Goal: Task Accomplishment & Management: Manage account settings

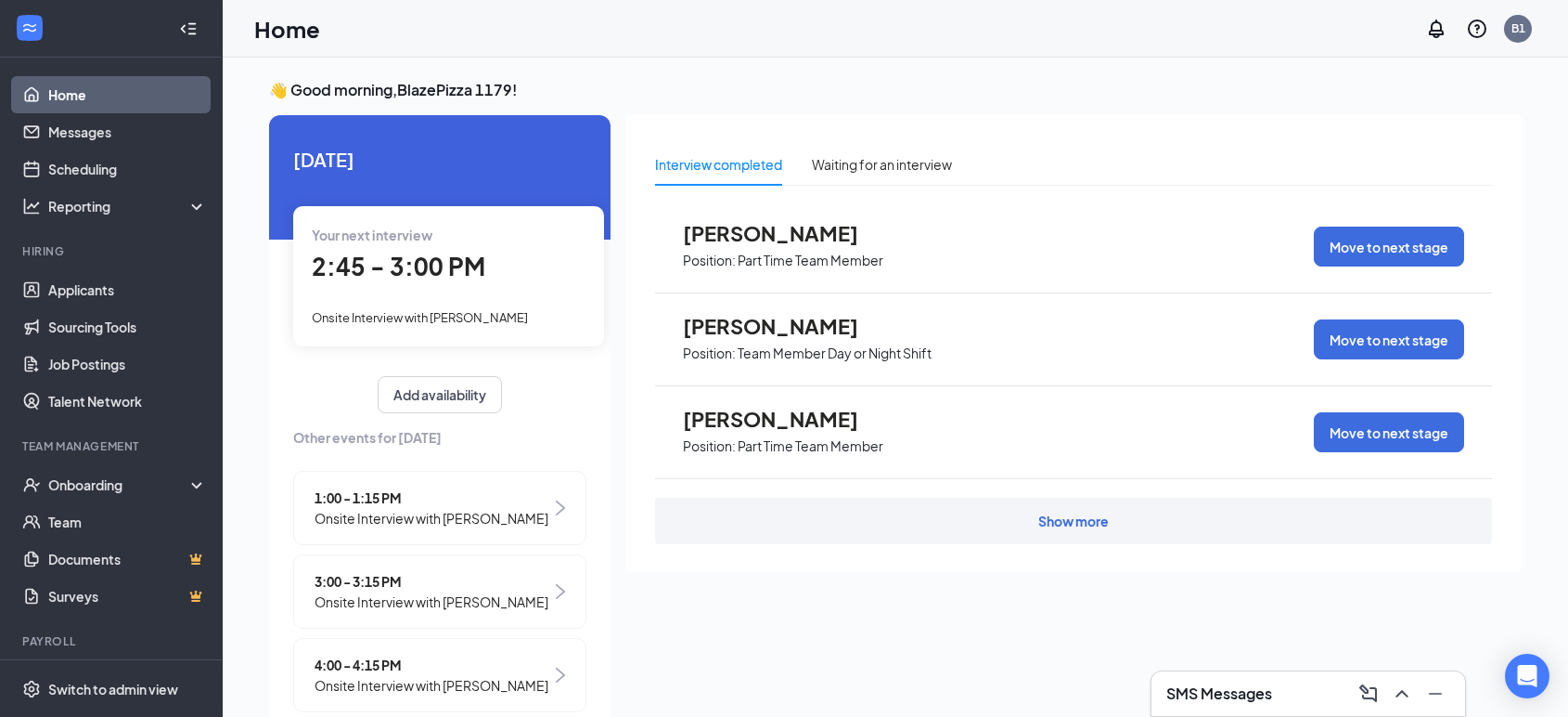
scroll to position [38, 0]
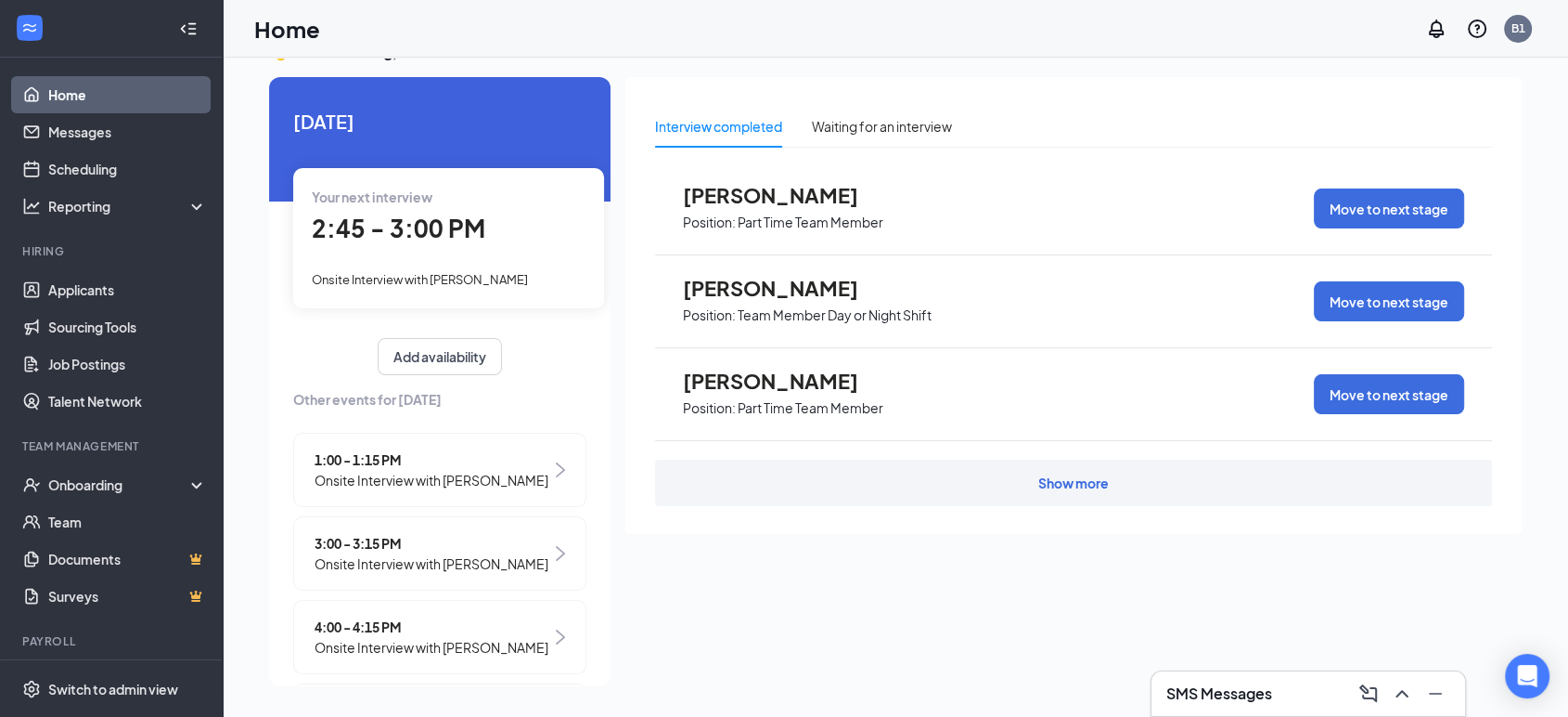
click at [437, 255] on div "Your next interview 2:45 - 3:00 PM Onsite Interview with [PERSON_NAME]" at bounding box center [448, 238] width 311 height 139
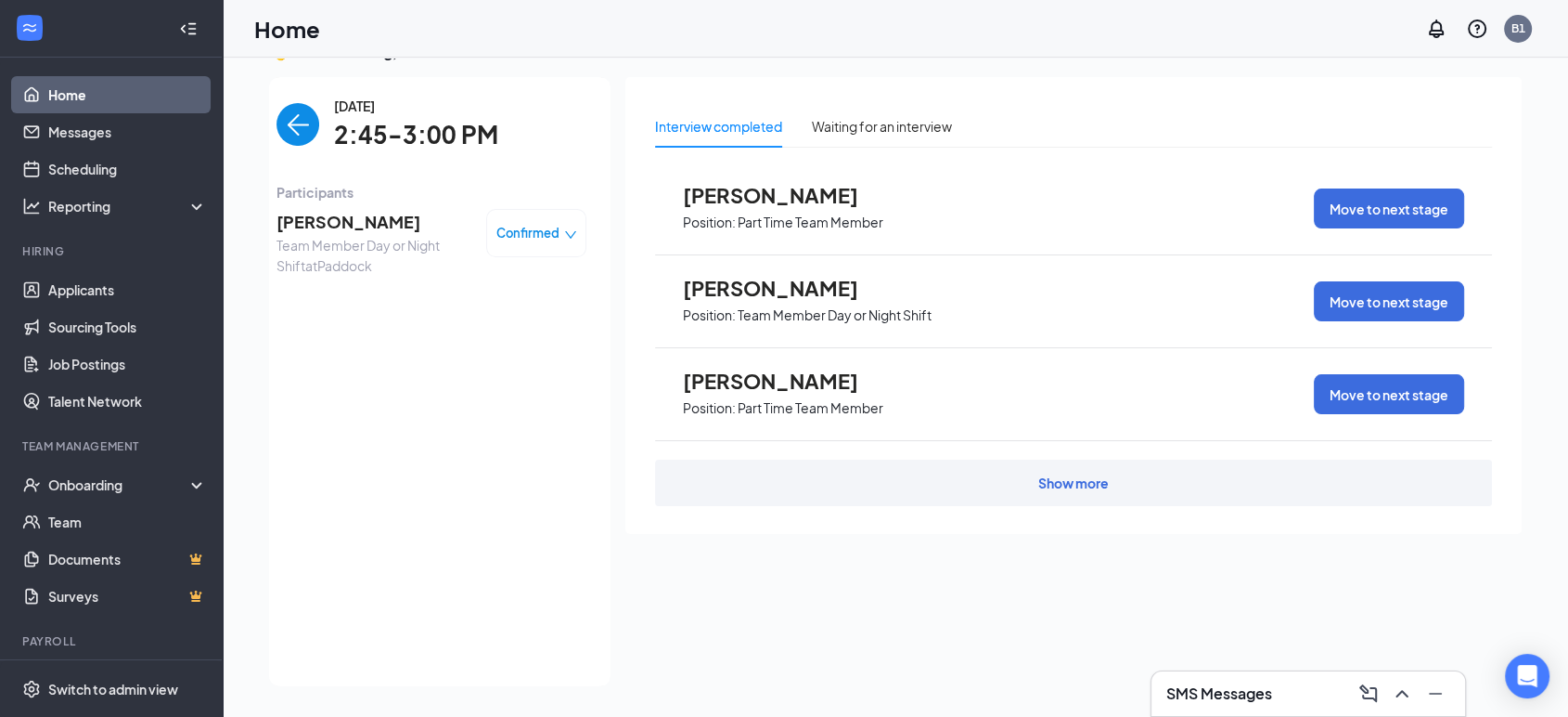
click at [362, 222] on span "[PERSON_NAME]" at bounding box center [374, 222] width 195 height 26
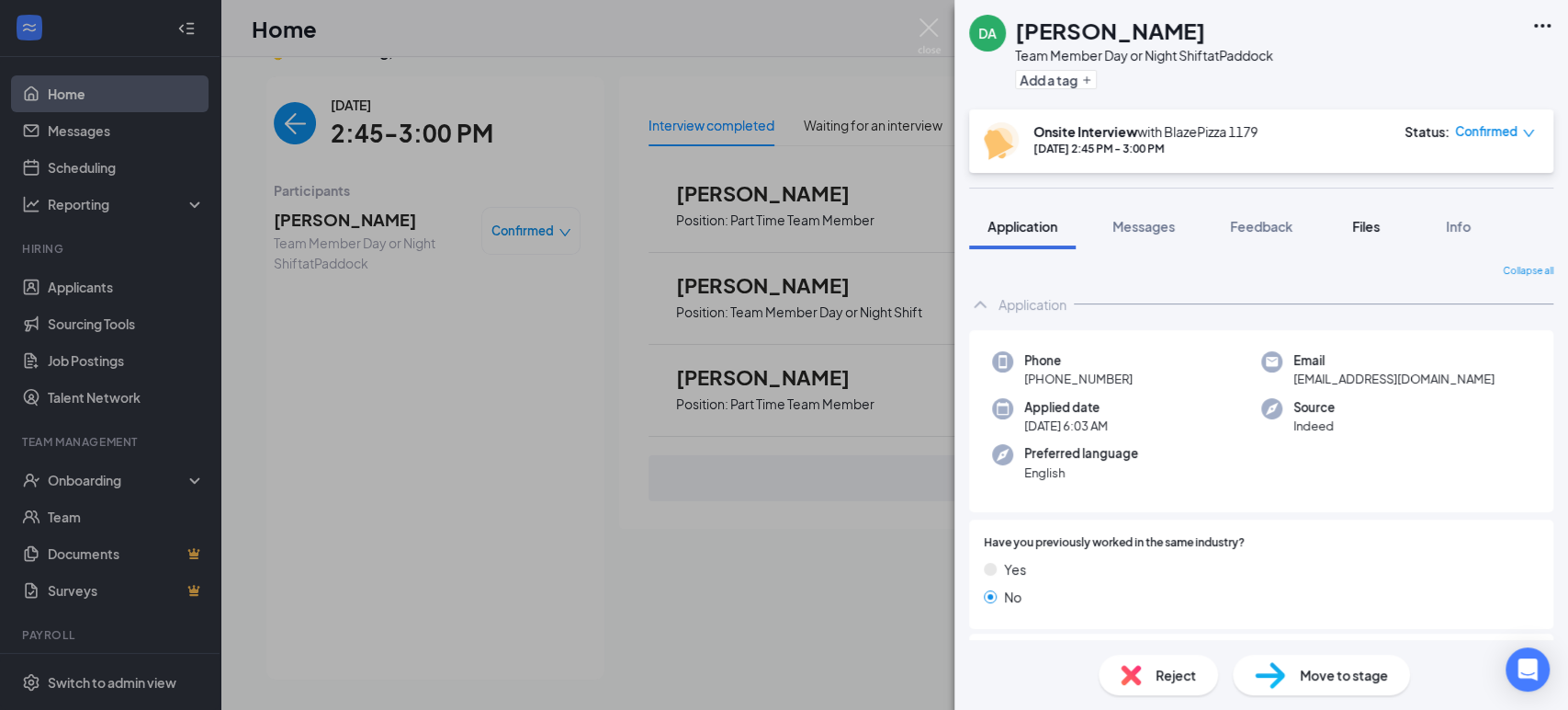
click at [1368, 220] on span "Files" at bounding box center [1366, 226] width 28 height 17
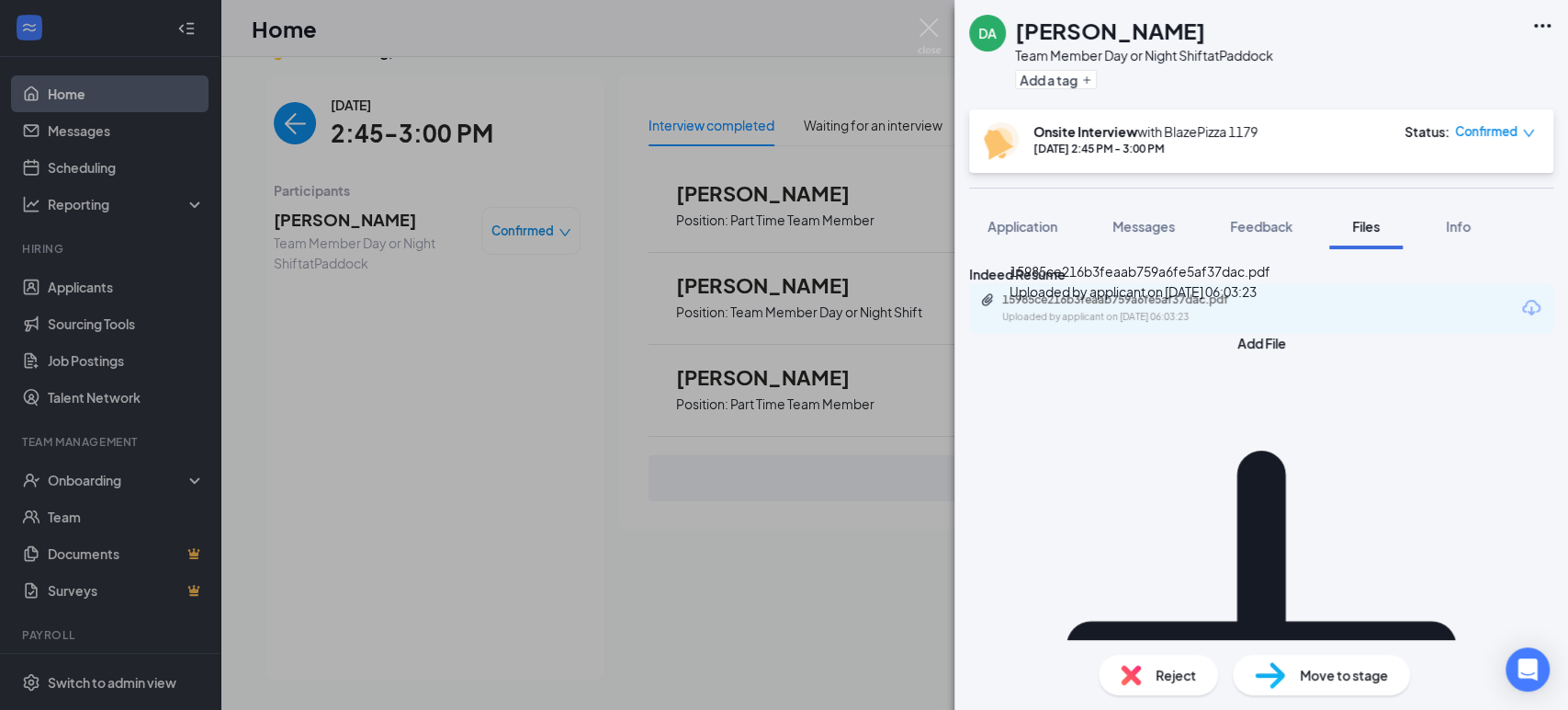
click at [1163, 307] on div "15985ce216b3feaab759a6fe5af37dac.pdf" at bounding box center [1131, 300] width 257 height 15
click at [411, 366] on div "DA [PERSON_NAME] Team Member Day or Night Shift at Paddock Add a tag Onsite Int…" at bounding box center [784, 355] width 1568 height 710
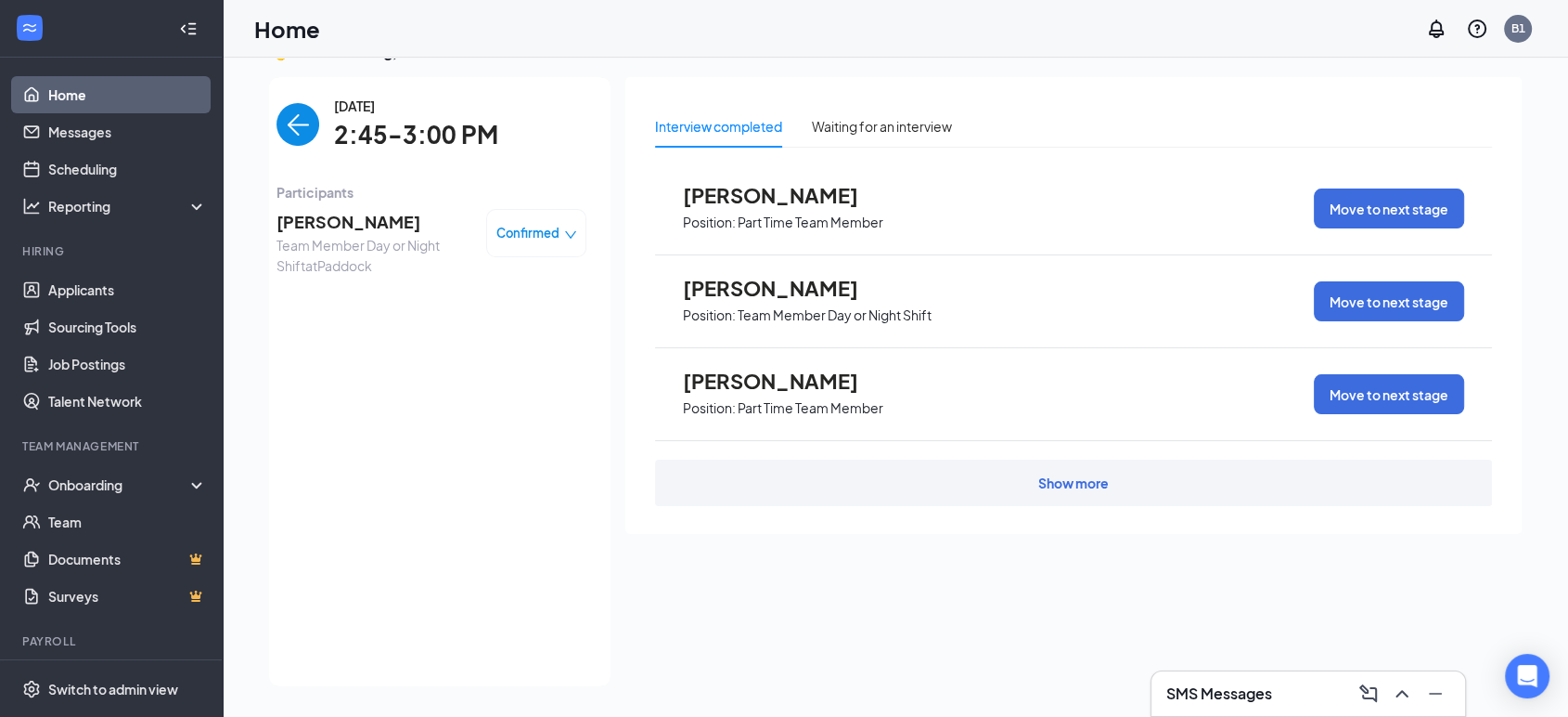
click at [277, 130] on img "back-button" at bounding box center [298, 124] width 43 height 43
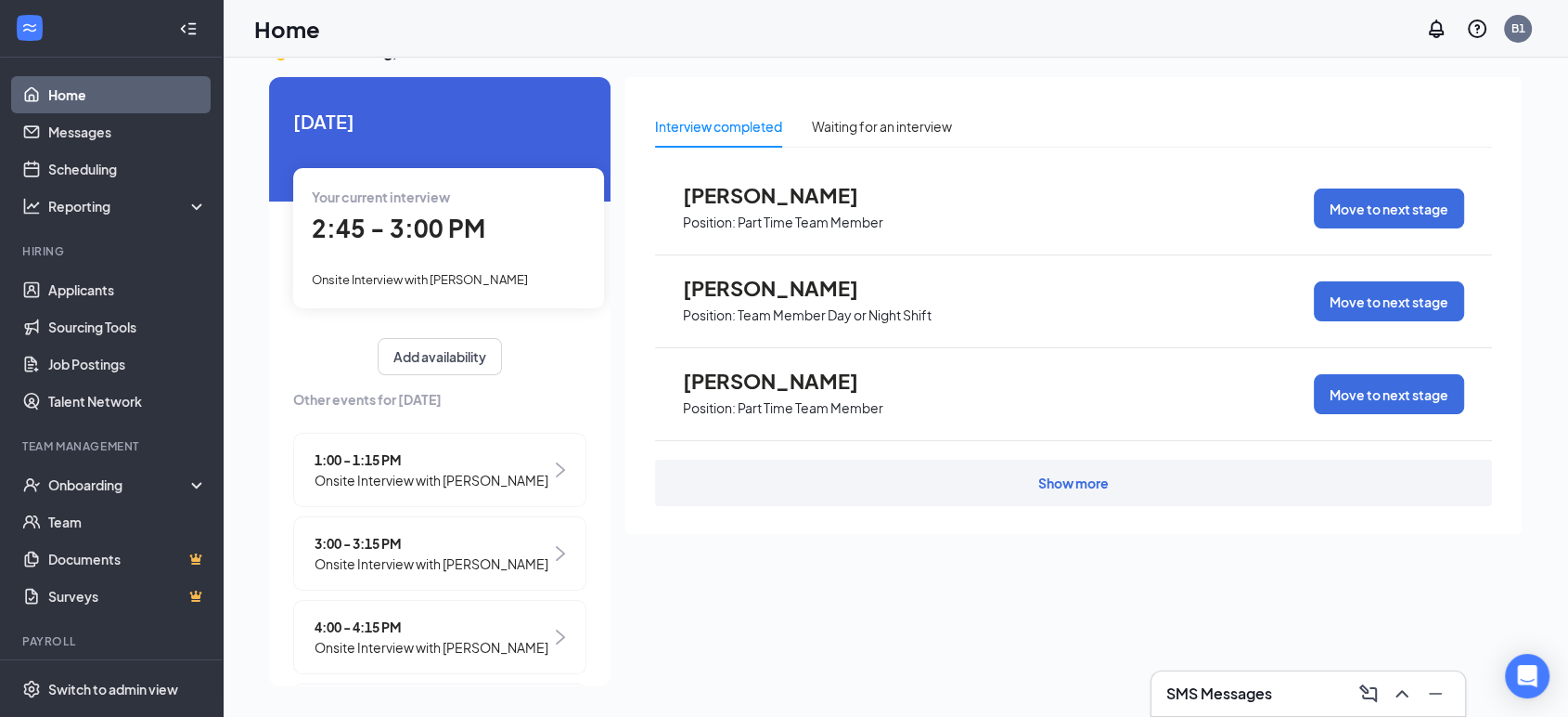
scroll to position [103, 0]
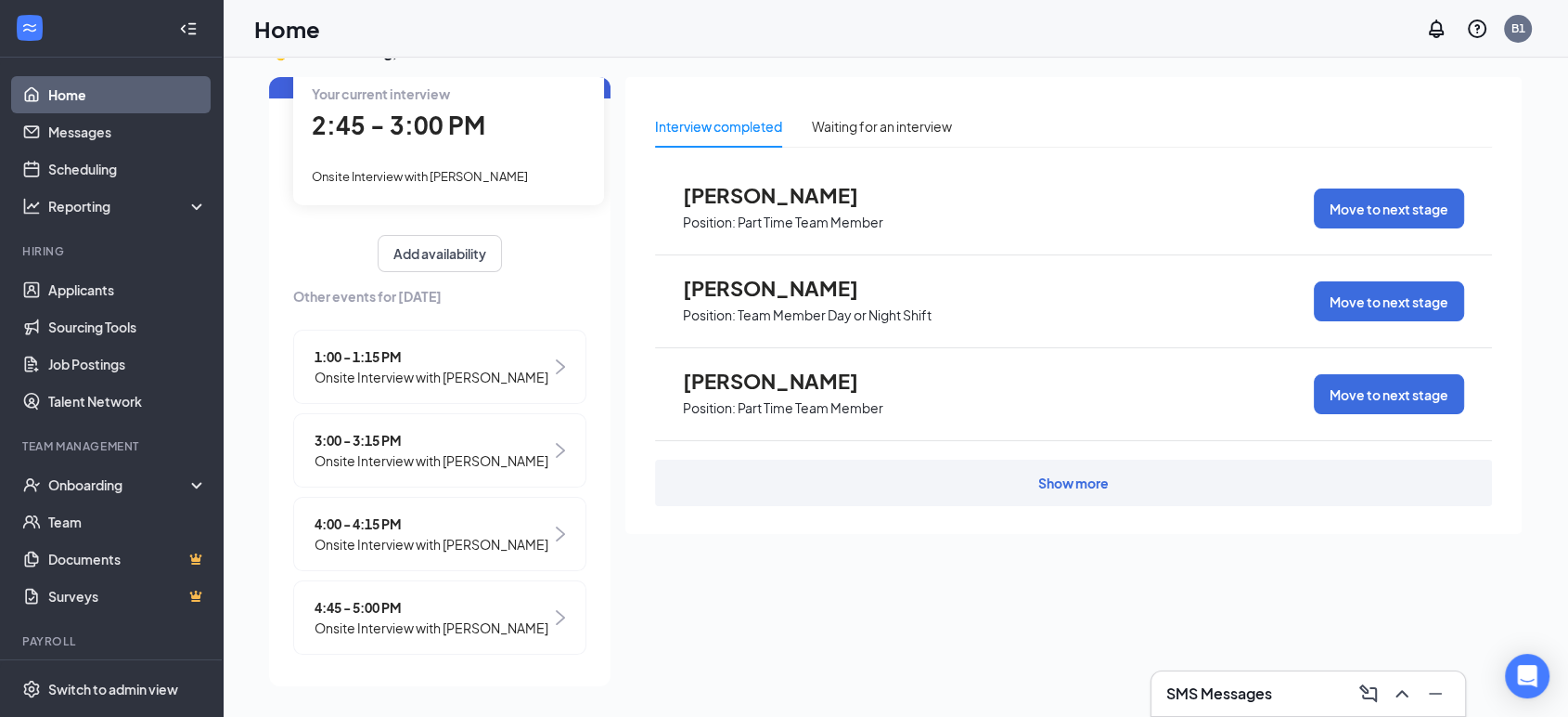
click at [467, 471] on span "Onsite Interview with [PERSON_NAME]" at bounding box center [432, 461] width 234 height 20
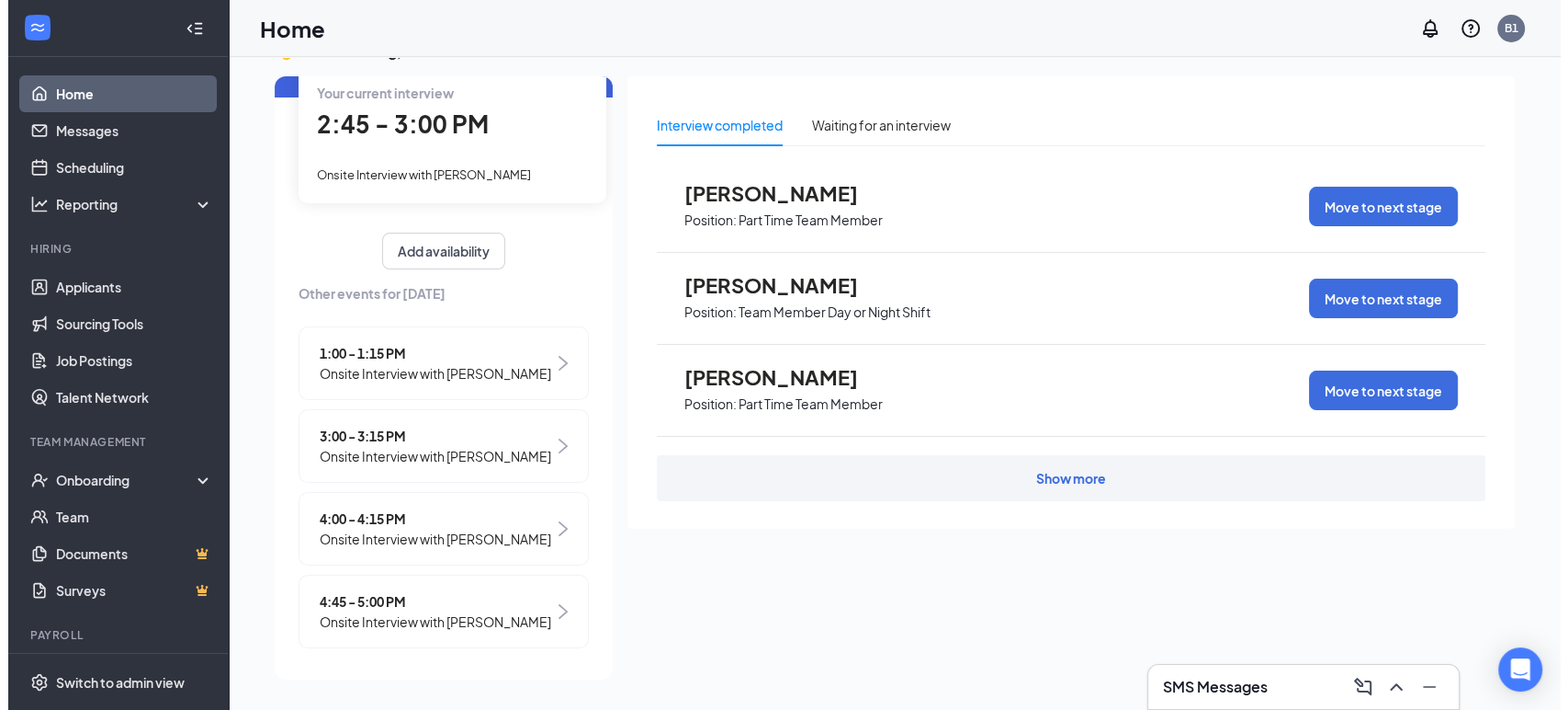
scroll to position [0, 0]
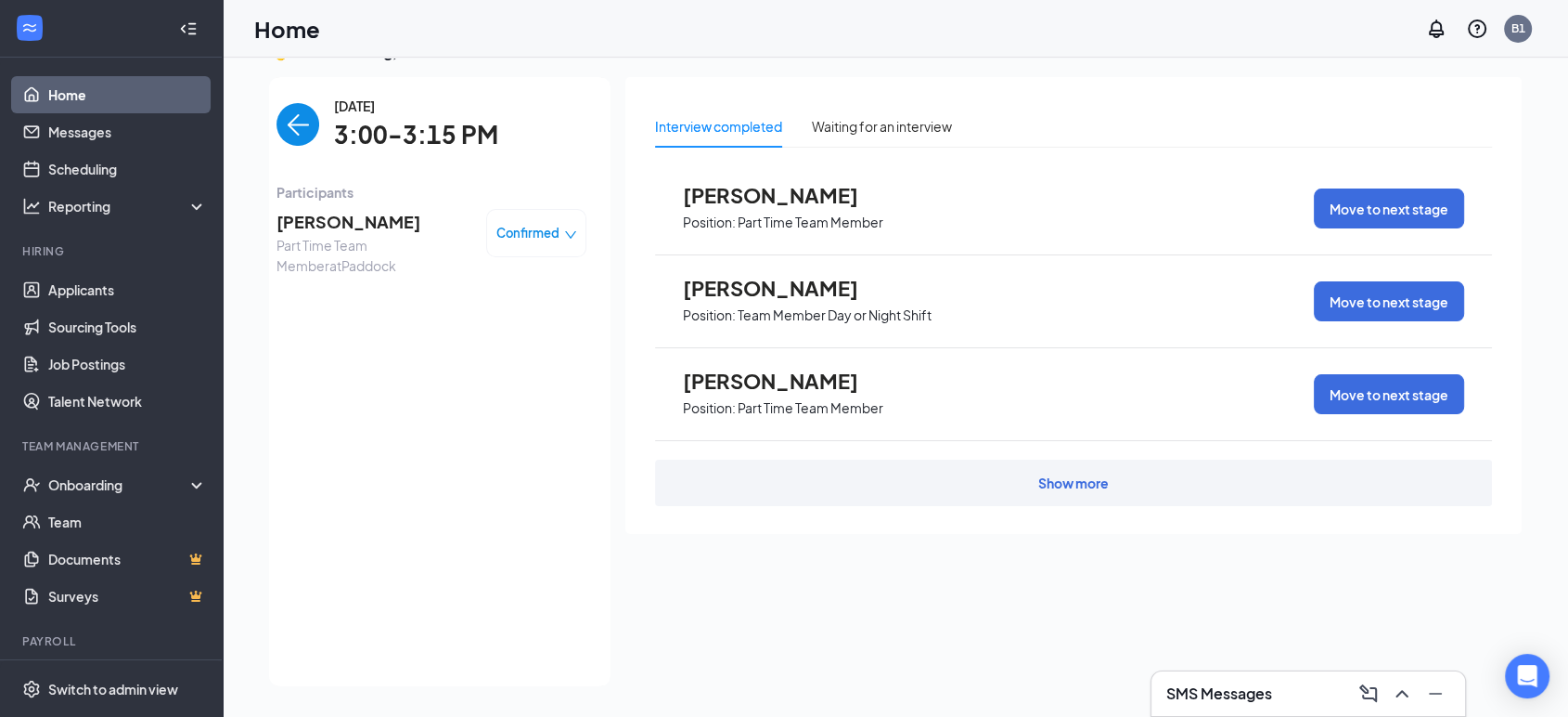
click at [366, 247] on span "Part Time Team Member at [GEOGRAPHIC_DATA]" at bounding box center [374, 255] width 195 height 41
click at [347, 206] on div "[PERSON_NAME] Part Time Team Member at Paddock Confirmed" at bounding box center [432, 242] width 310 height 80
click at [347, 222] on span "[PERSON_NAME]" at bounding box center [374, 222] width 195 height 26
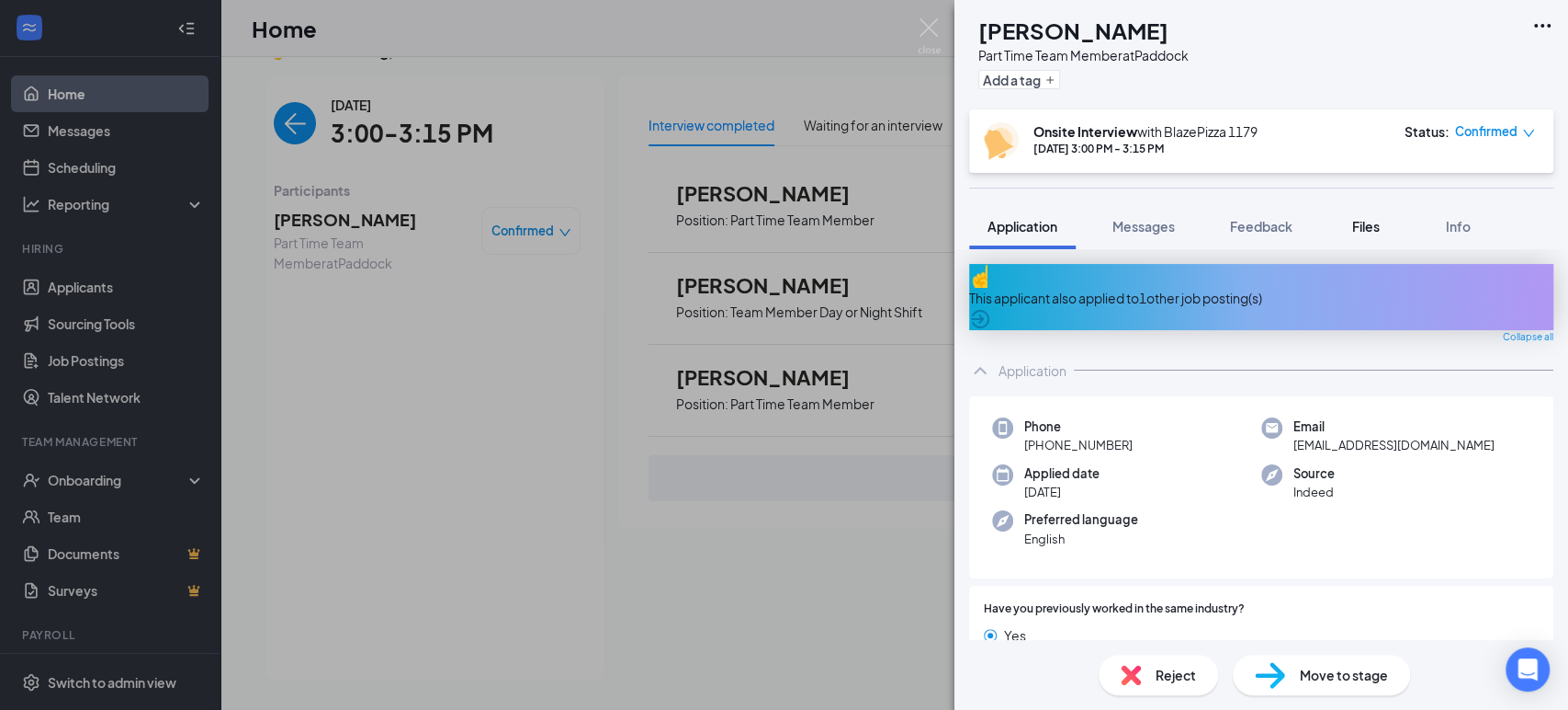
click at [1373, 234] on div "Files" at bounding box center [1366, 226] width 37 height 18
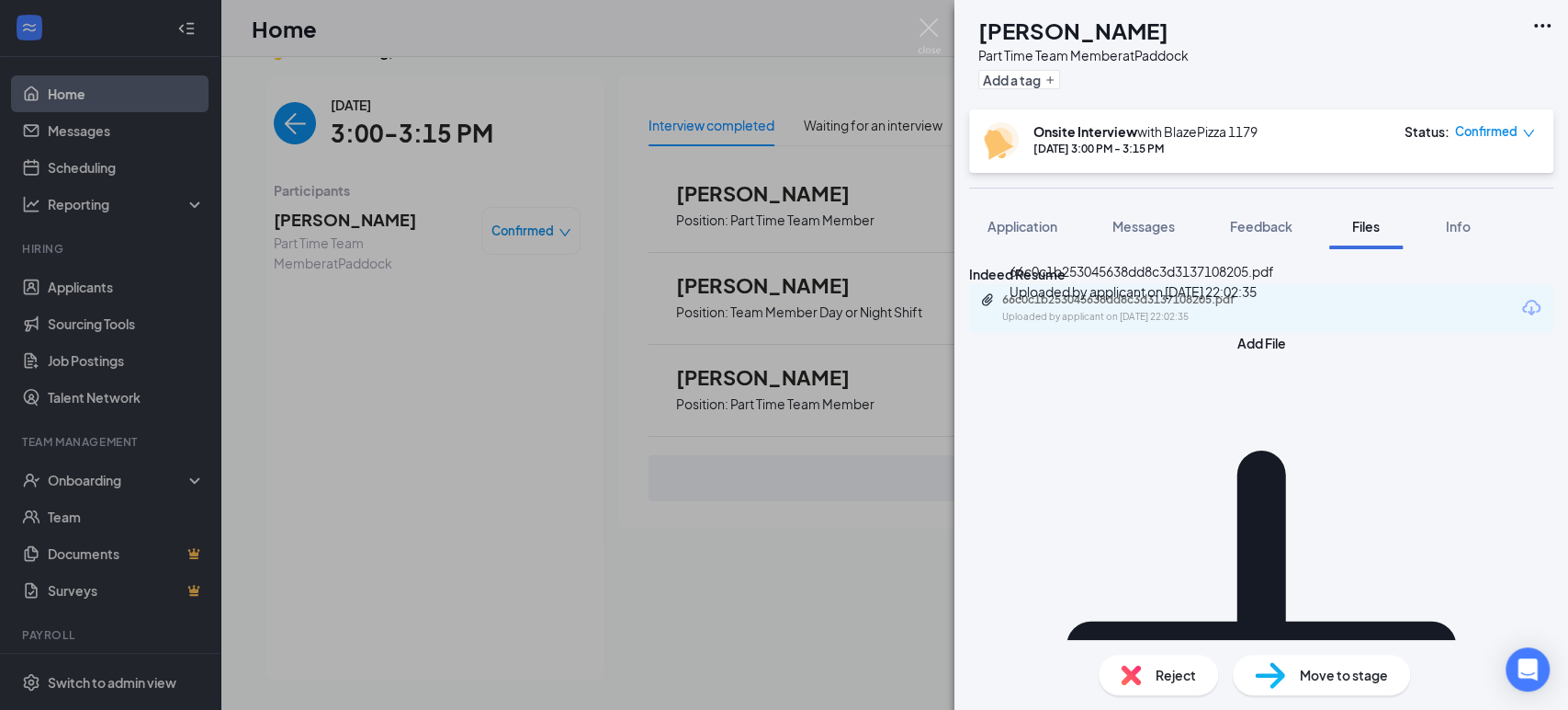
click at [1221, 307] on div "66c0c1b253045638dd8c3d3137108205.pdf" at bounding box center [1131, 300] width 257 height 15
